Goal: Information Seeking & Learning: Learn about a topic

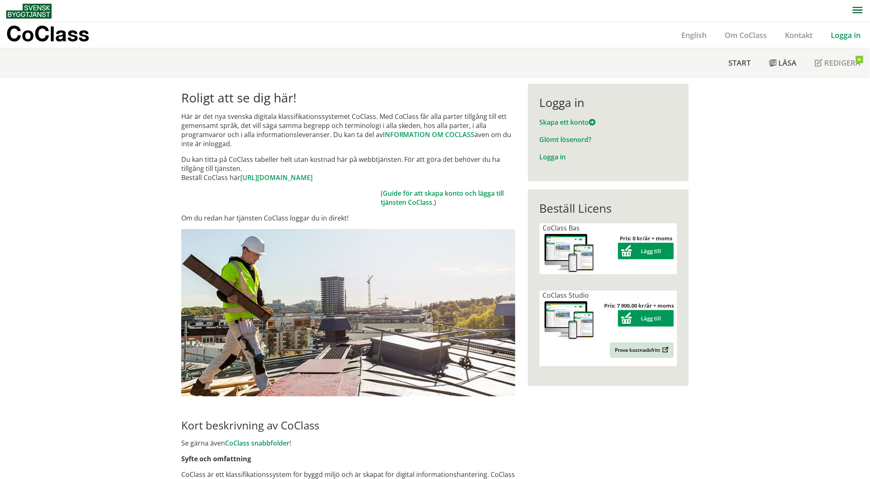
click at [835, 35] on link "Logga in" at bounding box center [846, 35] width 48 height 10
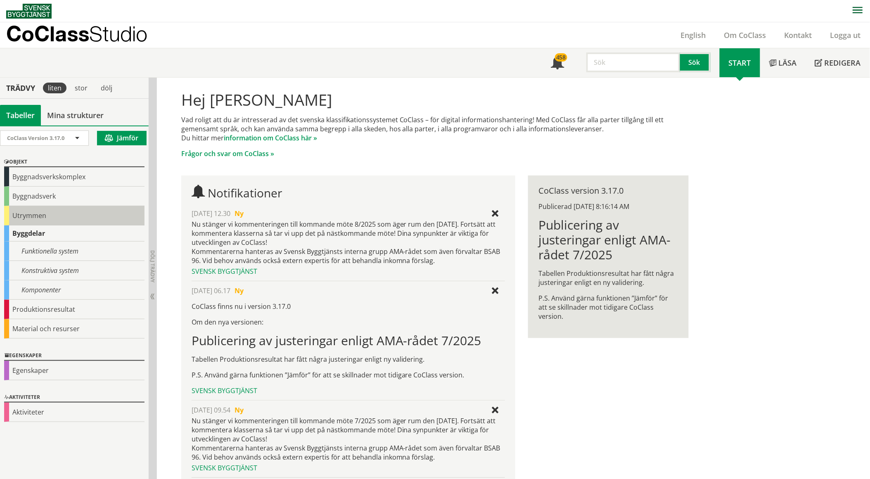
click at [42, 213] on div "Utrymmen" at bounding box center [74, 215] width 140 height 19
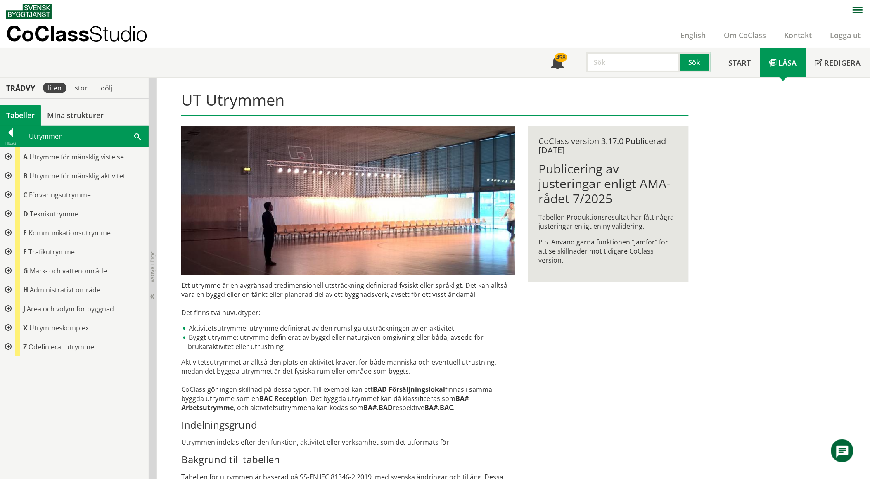
click at [138, 136] on span at bounding box center [137, 136] width 7 height 9
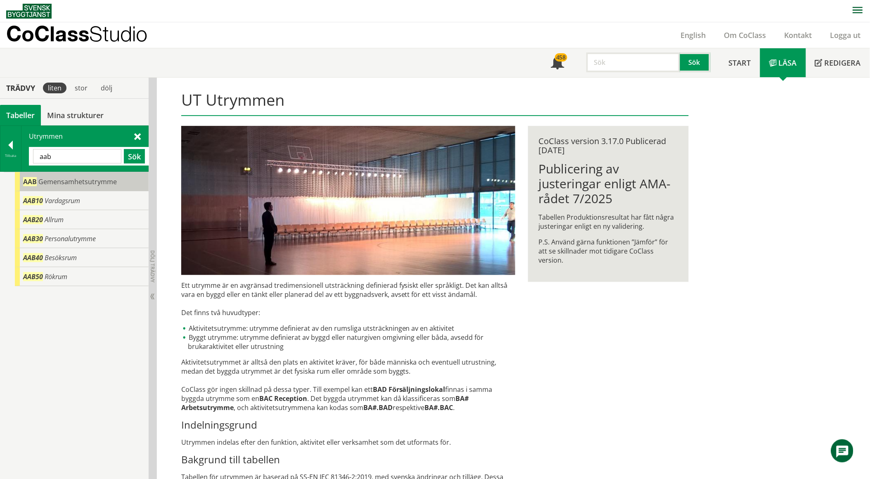
click at [107, 185] on span "Gemensamhetsutrymme" at bounding box center [77, 181] width 78 height 9
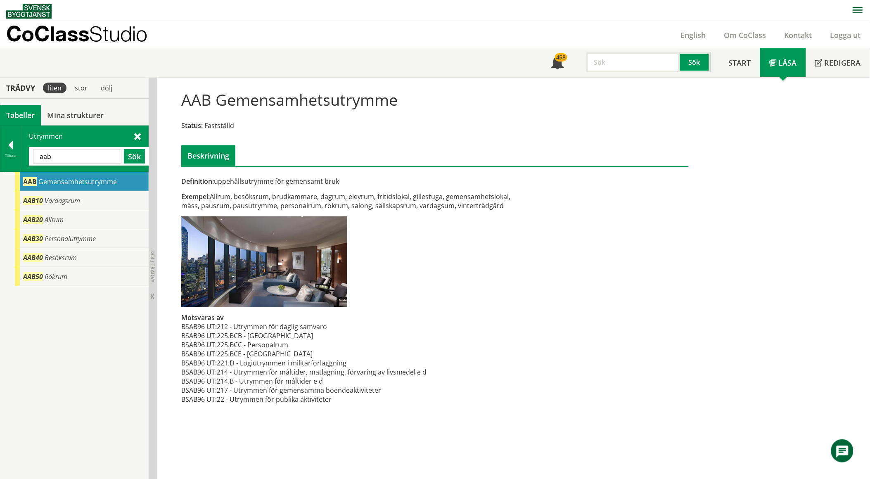
drag, startPoint x: 216, startPoint y: 98, endPoint x: 394, endPoint y: 103, distance: 178.1
click at [394, 103] on h1 "AAB Gemensamhetsutrymme" at bounding box center [289, 99] width 216 height 18
drag, startPoint x: 255, startPoint y: 186, endPoint x: 222, endPoint y: 168, distance: 38.1
click at [225, 178] on div "Definition: uppehållsutrymme för gemensamt bruk Exempel: Allrum, besöksrum, bru…" at bounding box center [348, 295] width 347 height 236
drag, startPoint x: 76, startPoint y: 158, endPoint x: 5, endPoint y: 164, distance: 70.5
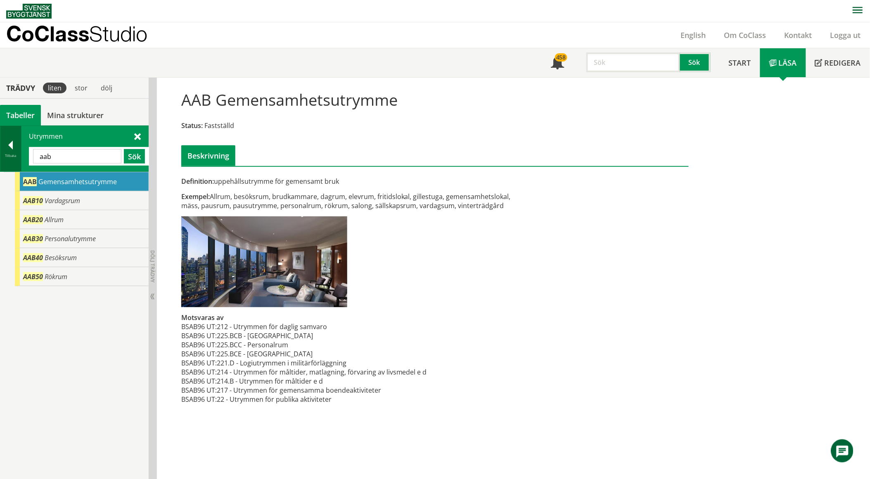
click at [5, 164] on div "Tillbaka Utrymmen aab Sök" at bounding box center [74, 149] width 149 height 46
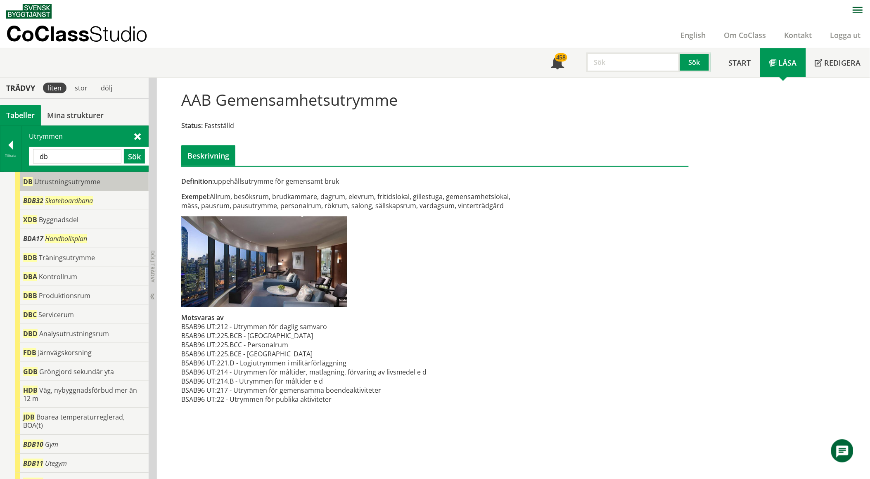
click at [32, 179] on div "DB Utrustningsutrymme" at bounding box center [82, 181] width 134 height 19
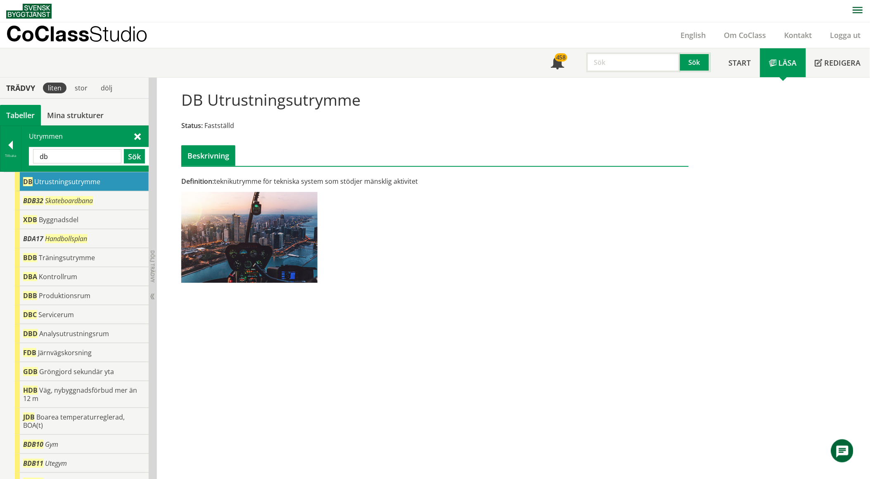
click at [85, 155] on input "db" at bounding box center [77, 156] width 88 height 14
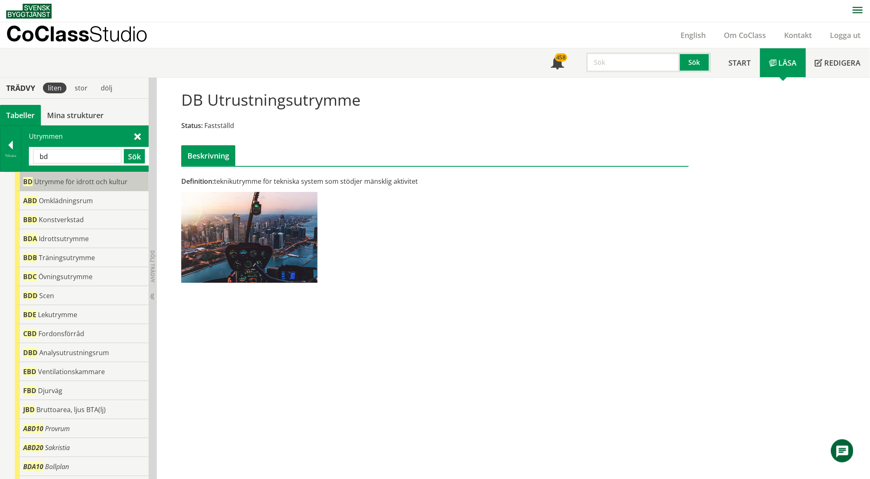
click at [60, 180] on span "Utrymme för idrott och kultur" at bounding box center [80, 181] width 93 height 9
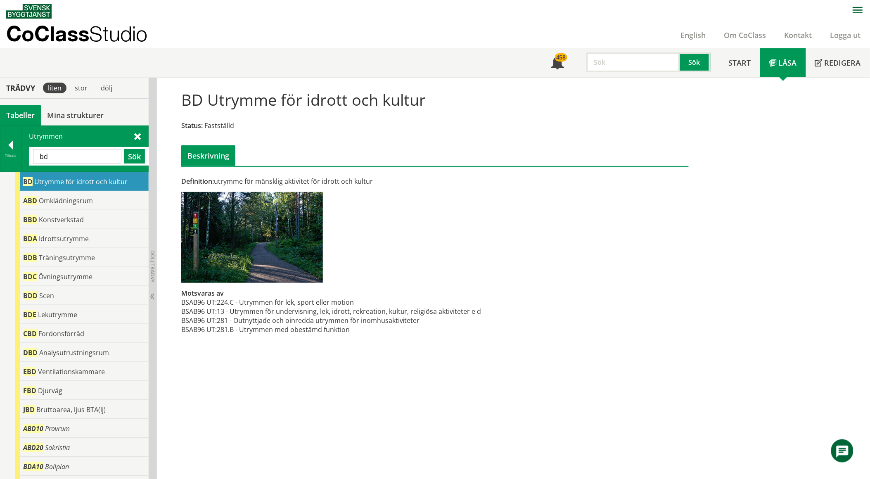
drag, startPoint x: 85, startPoint y: 147, endPoint x: 29, endPoint y: 156, distance: 56.4
click at [29, 156] on div "Utrymmen bd Sök" at bounding box center [84, 148] width 127 height 45
drag, startPoint x: 58, startPoint y: 159, endPoint x: 5, endPoint y: 164, distance: 53.0
click at [5, 164] on div "Tillbaka Utrymmen bd Sök" at bounding box center [74, 149] width 149 height 46
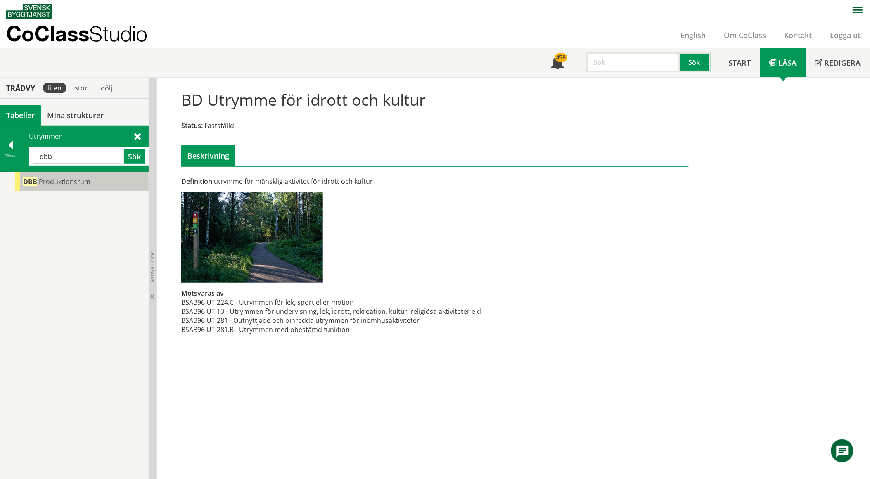
click at [59, 187] on div "DBB Produktionsrum" at bounding box center [82, 181] width 134 height 19
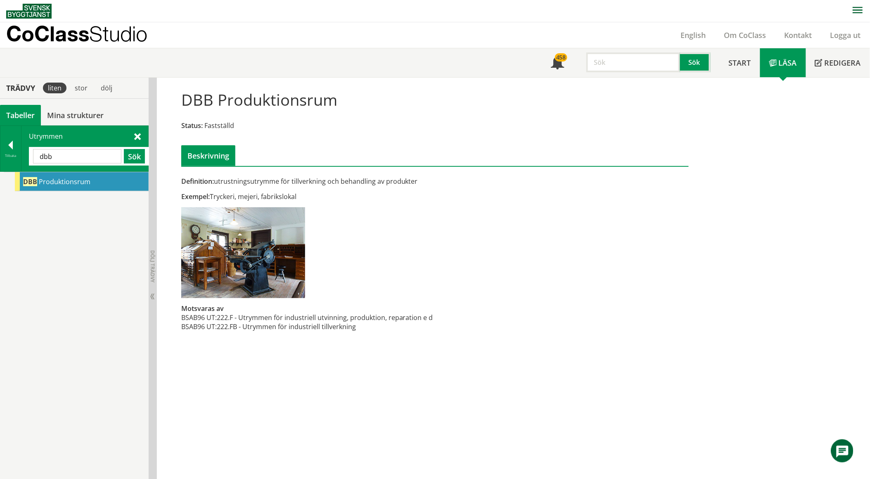
click at [76, 162] on input "dbb" at bounding box center [77, 156] width 88 height 14
type input "cba10"
click at [72, 180] on span "Vindsförråd" at bounding box center [62, 181] width 34 height 9
